Goal: Communication & Community: Participate in discussion

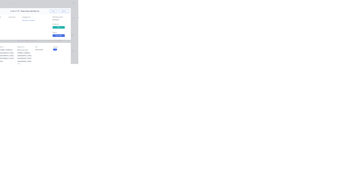
click at [347, 18] on div "Order details Collaborate Checklists 0/0 Tracking Linked Orders Timeline Order …" at bounding box center [174, 86] width 348 height 172
click at [291, 31] on button "Close" at bounding box center [281, 30] width 20 height 9
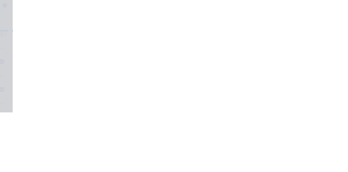
click at [72, 51] on button "Collaborate" at bounding box center [46, 48] width 52 height 14
click at [245, 160] on div at bounding box center [174, 157] width 139 height 6
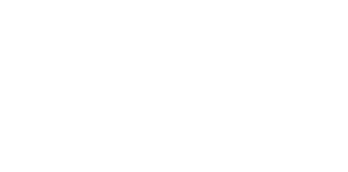
click at [306, 161] on button "Send" at bounding box center [294, 157] width 21 height 8
click at [291, 29] on button "Close" at bounding box center [281, 30] width 20 height 9
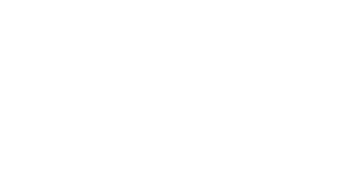
click at [72, 44] on button "Collaborate" at bounding box center [46, 48] width 52 height 14
click at [245, 160] on div at bounding box center [174, 157] width 139 height 6
click at [291, 28] on button "Close" at bounding box center [281, 30] width 20 height 9
click at [72, 44] on button "Collaborate" at bounding box center [46, 48] width 52 height 14
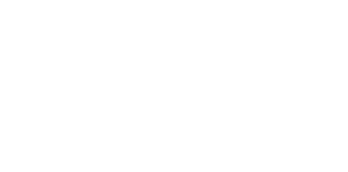
click at [245, 160] on div at bounding box center [174, 157] width 139 height 6
click at [245, 160] on div "@d" at bounding box center [174, 157] width 139 height 6
click at [306, 161] on button "Send" at bounding box center [294, 157] width 21 height 8
click at [291, 31] on button "Close" at bounding box center [281, 30] width 20 height 9
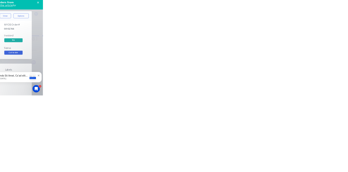
click at [291, 29] on button "Close" at bounding box center [281, 30] width 20 height 9
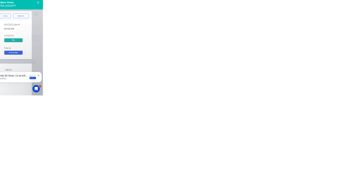
click at [57, 47] on div "Collaborate" at bounding box center [45, 47] width 21 height 5
click at [245, 160] on div at bounding box center [174, 157] width 139 height 6
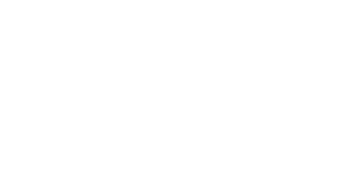
click at [306, 161] on button "Send" at bounding box center [294, 157] width 21 height 8
click at [291, 32] on button "Close" at bounding box center [281, 30] width 20 height 9
